Goal: Obtain resource: Obtain resource

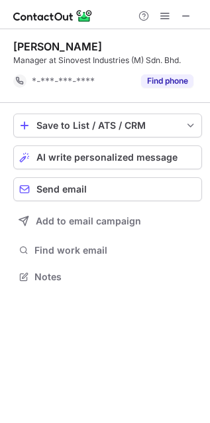
scroll to position [7, 7]
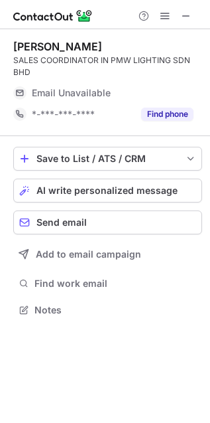
scroll to position [300, 210]
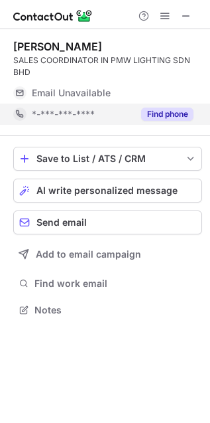
click at [178, 109] on button "Find phone" at bounding box center [167, 113] width 52 height 13
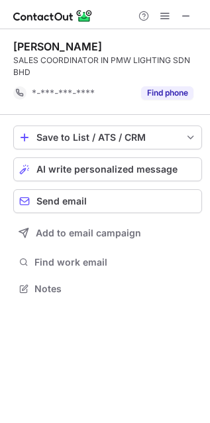
scroll to position [279, 210]
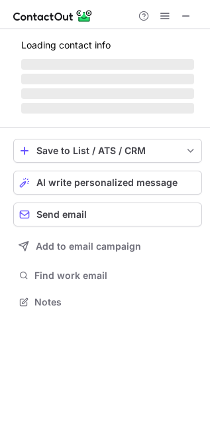
scroll to position [289, 210]
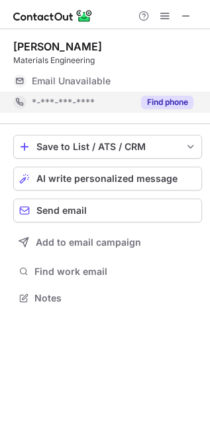
click at [164, 104] on button "Find phone" at bounding box center [167, 102] width 52 height 13
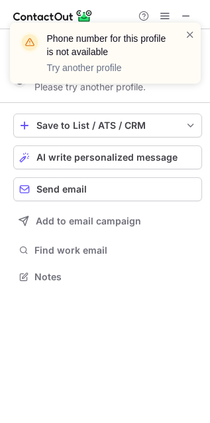
scroll to position [7, 7]
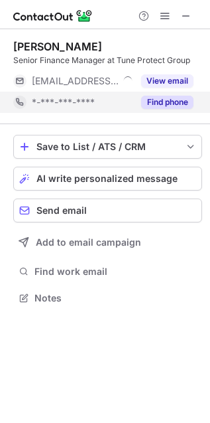
scroll to position [289, 210]
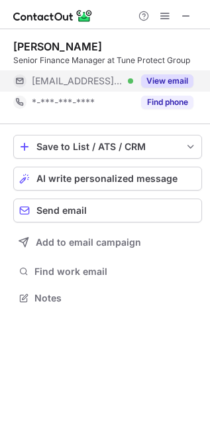
click at [170, 78] on button "View email" at bounding box center [167, 80] width 52 height 13
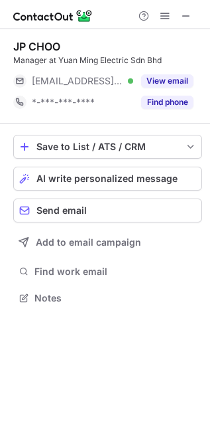
scroll to position [289, 210]
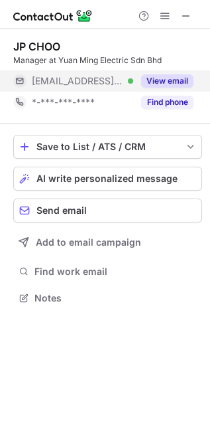
click at [176, 79] on button "View email" at bounding box center [167, 80] width 52 height 13
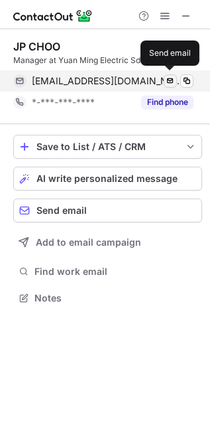
click at [170, 84] on span at bounding box center [170, 81] width 11 height 11
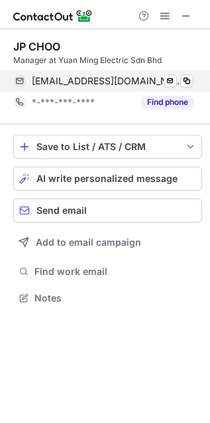
drag, startPoint x: 4, startPoint y: 48, endPoint x: 121, endPoint y: 84, distance: 122.3
click at [121, 84] on span "choojp@yuanming.com.my" at bounding box center [108, 81] width 152 height 12
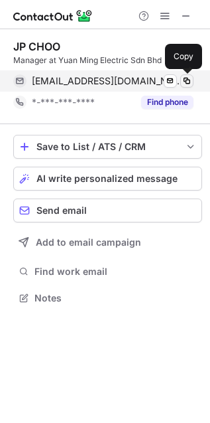
click at [186, 79] on span at bounding box center [187, 81] width 11 height 11
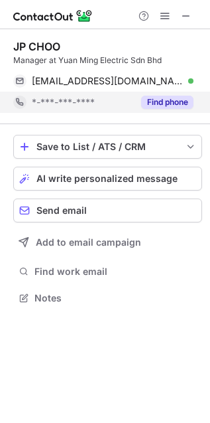
click at [178, 105] on button "Find phone" at bounding box center [167, 102] width 52 height 13
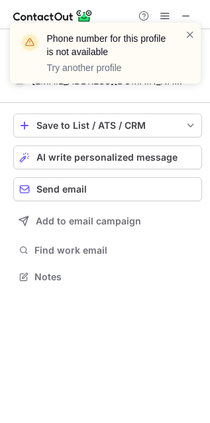
scroll to position [7, 7]
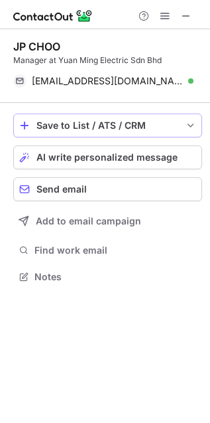
click at [94, 123] on div "Save to List / ATS / CRM" at bounding box center [107, 125] width 143 height 11
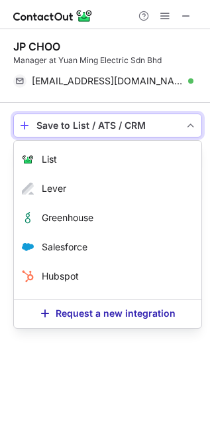
click at [94, 123] on div "Save to List / ATS / CRM" at bounding box center [107, 125] width 143 height 11
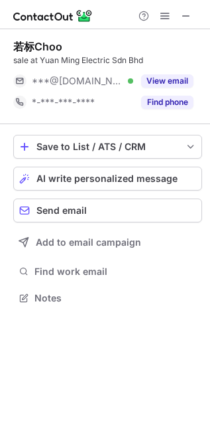
scroll to position [289, 210]
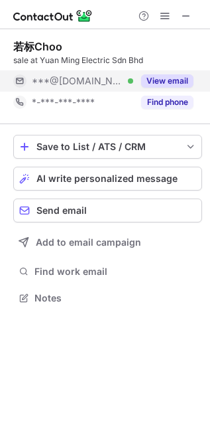
click at [160, 85] on button "View email" at bounding box center [167, 80] width 52 height 13
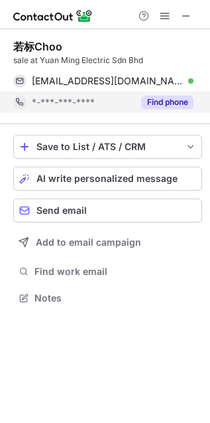
click at [165, 103] on button "Find phone" at bounding box center [167, 102] width 52 height 13
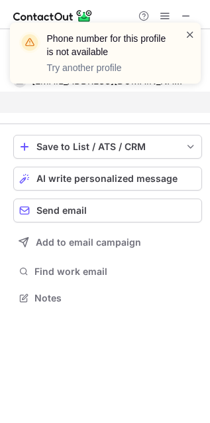
scroll to position [7, 7]
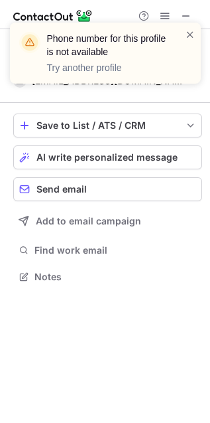
click at [177, 100] on div "Phone number for this profile is not available Try another profile" at bounding box center [105, 58] width 212 height 98
click at [185, 37] on span at bounding box center [190, 34] width 11 height 13
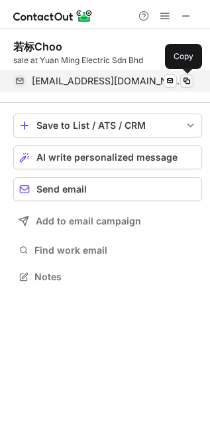
click at [185, 80] on span at bounding box center [187, 81] width 11 height 11
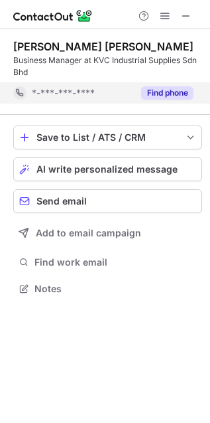
scroll to position [279, 210]
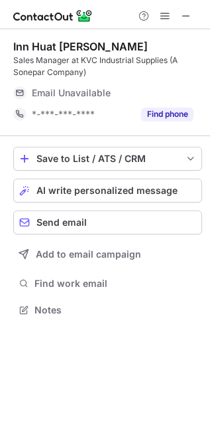
scroll to position [300, 210]
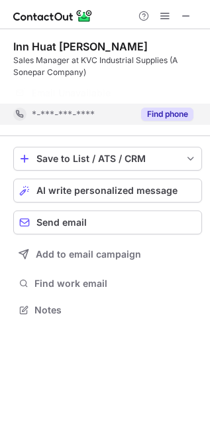
click at [159, 117] on button "Find phone" at bounding box center [167, 113] width 52 height 13
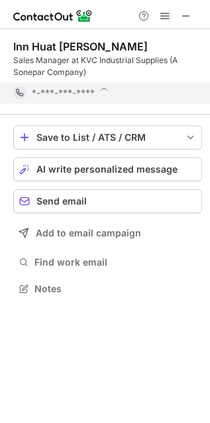
scroll to position [279, 210]
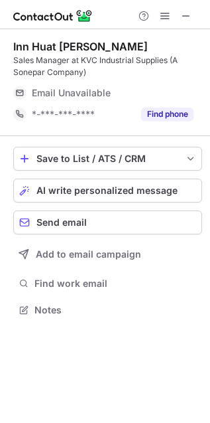
scroll to position [300, 210]
